Goal: Navigation & Orientation: Go to known website

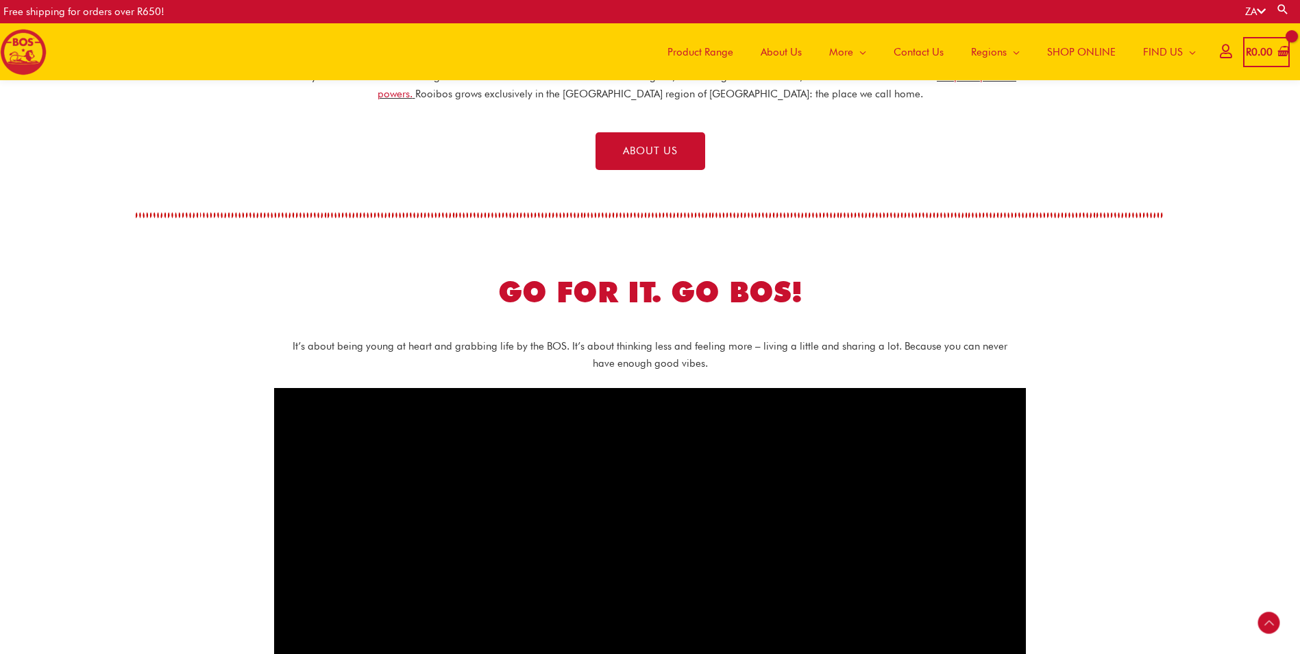
scroll to position [64, 0]
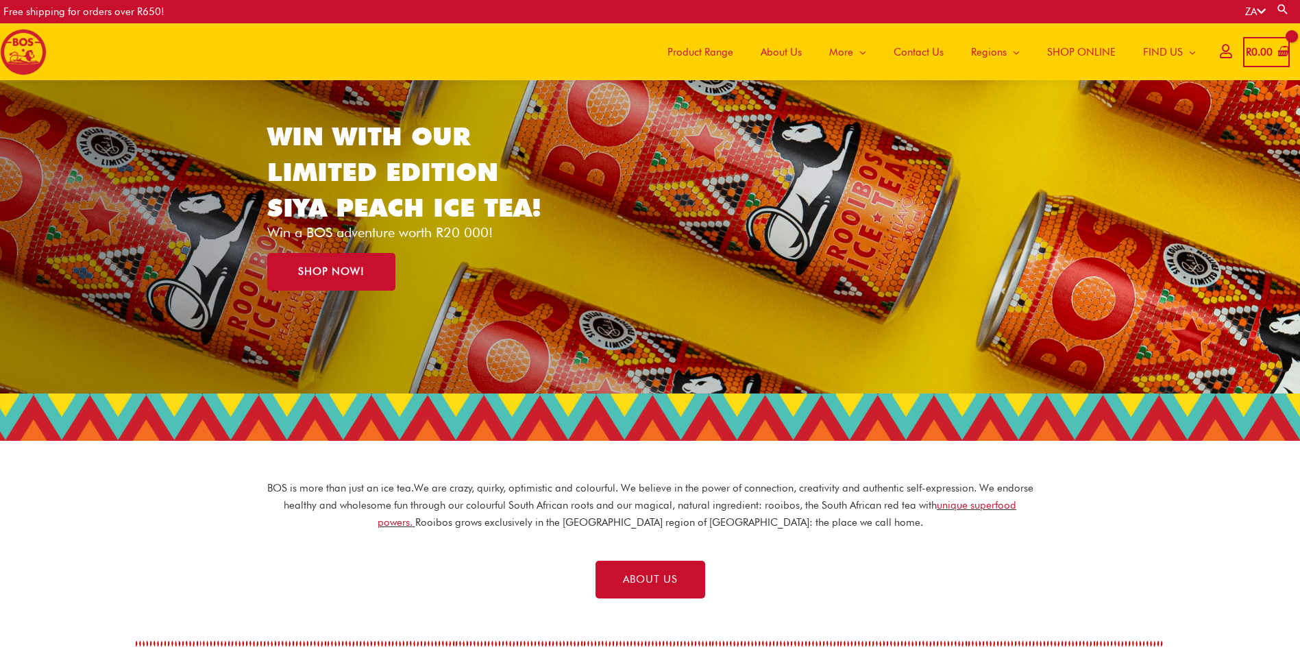
click at [796, 54] on span "About Us" at bounding box center [781, 52] width 41 height 41
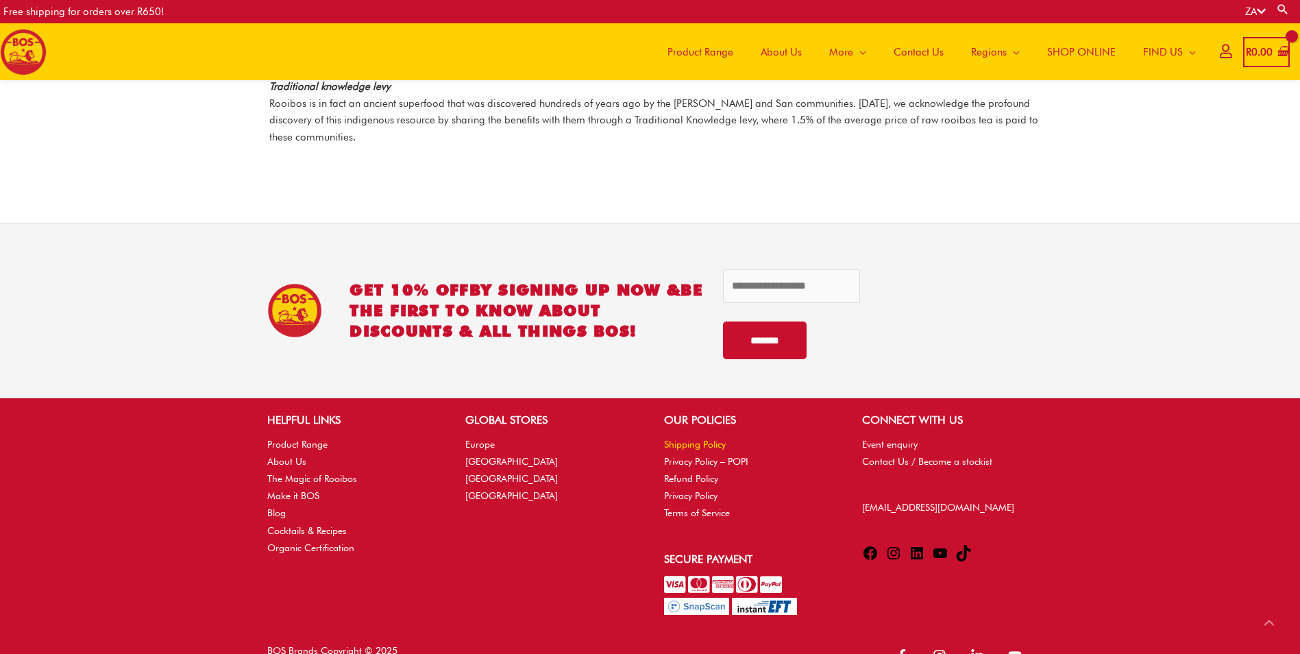
scroll to position [1947, 0]
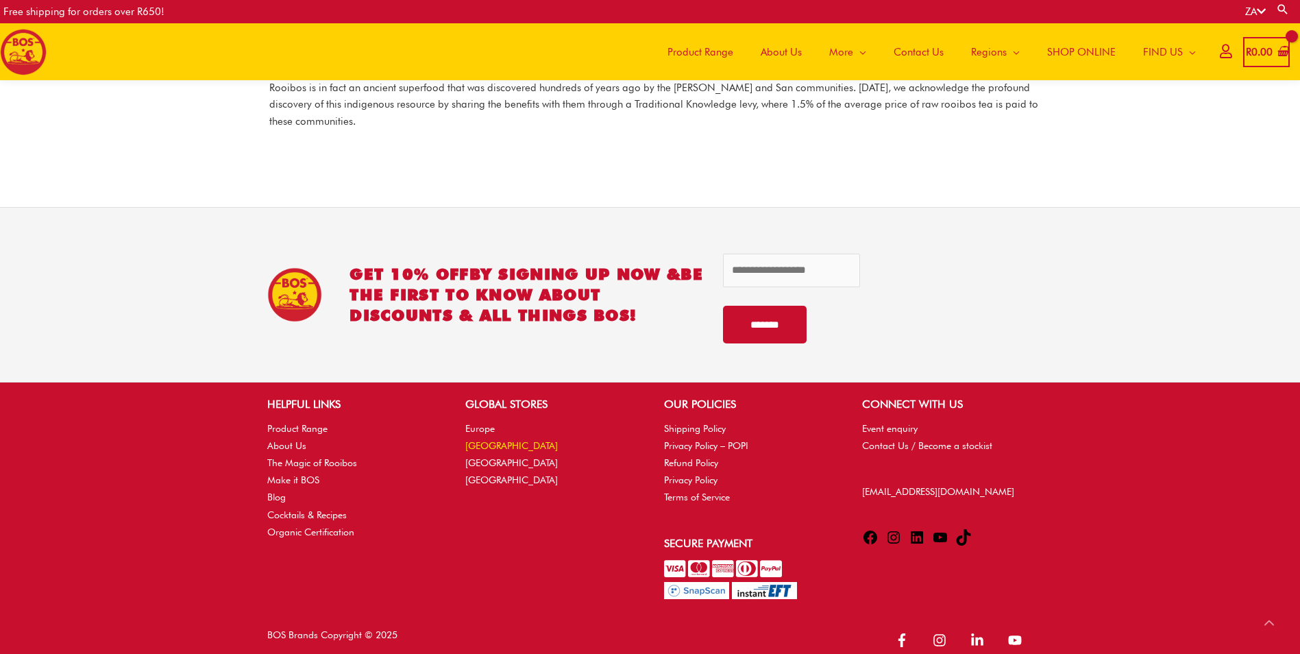
click at [476, 440] on link "[GEOGRAPHIC_DATA]" at bounding box center [511, 445] width 93 height 11
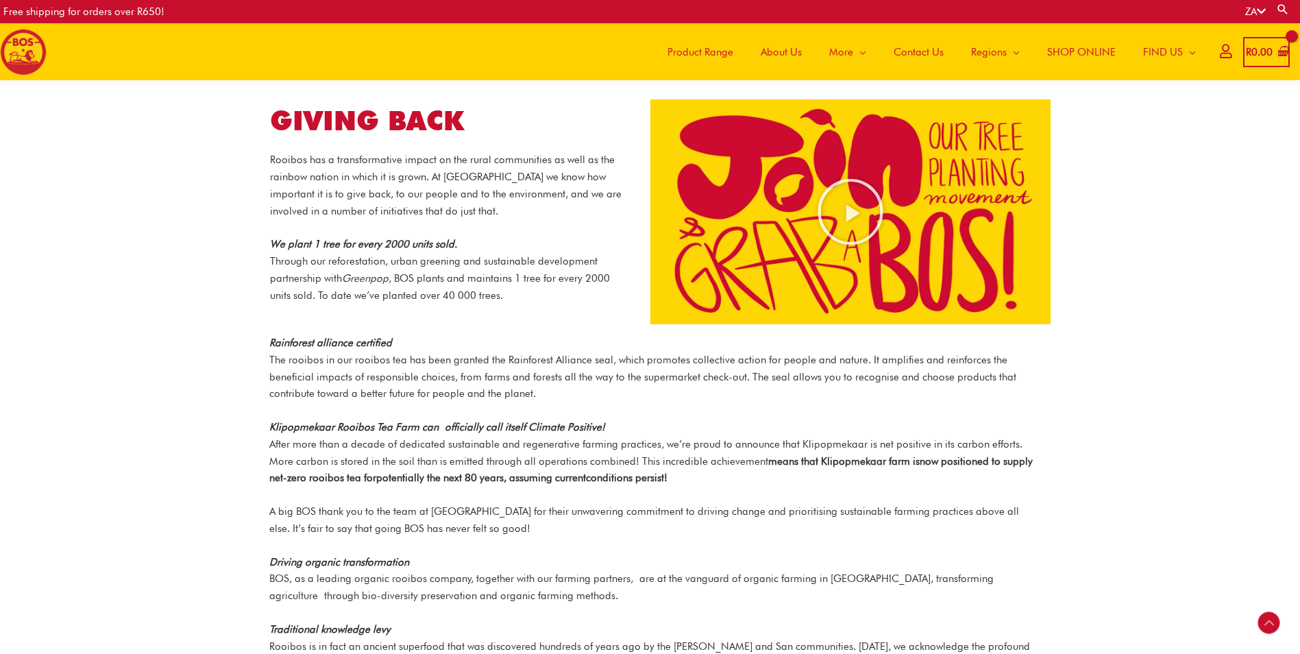
scroll to position [1330, 0]
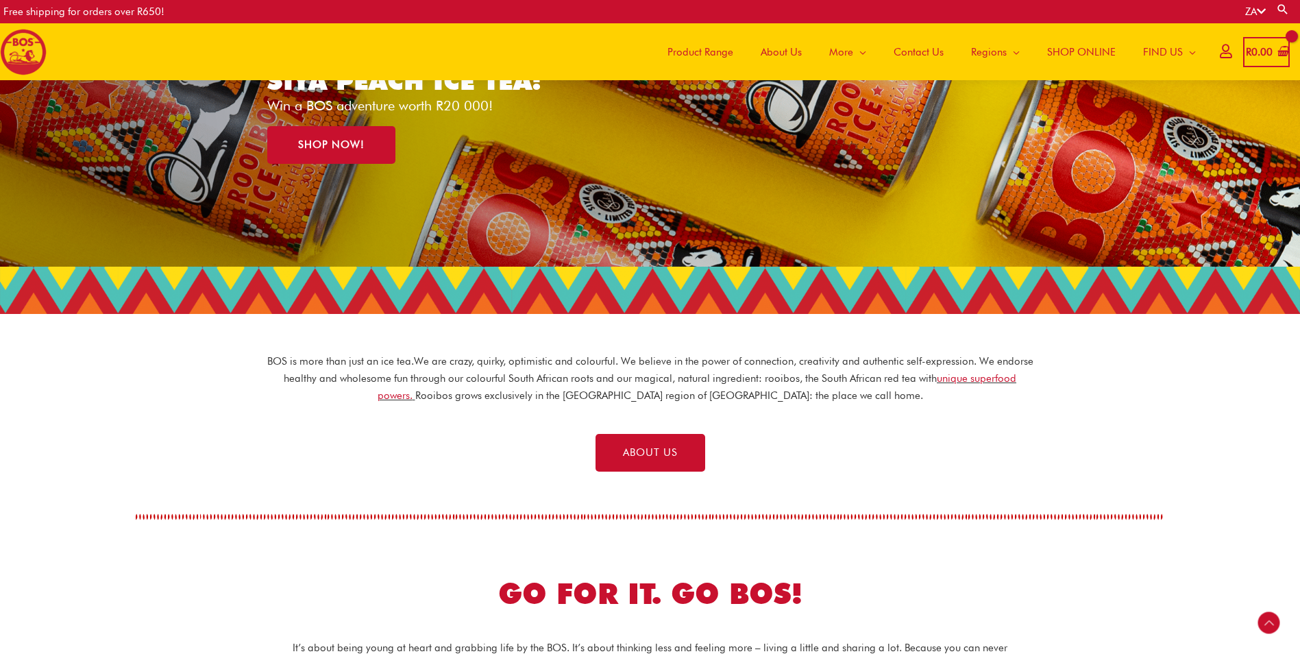
scroll to position [269, 0]
